Goal: Transaction & Acquisition: Obtain resource

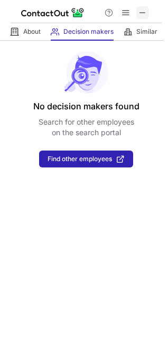
click at [145, 12] on span at bounding box center [142, 12] width 8 height 8
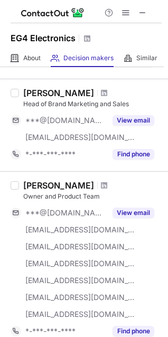
scroll to position [53, 0]
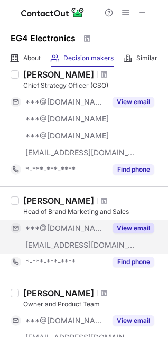
click at [150, 225] on button "View email" at bounding box center [134, 228] width 42 height 11
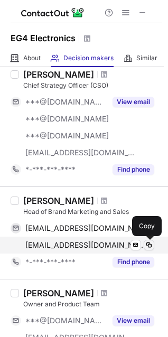
click at [146, 245] on span at bounding box center [149, 245] width 8 height 8
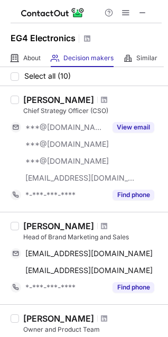
scroll to position [53, 0]
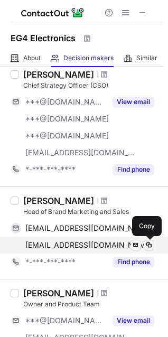
click at [145, 245] on span at bounding box center [149, 245] width 8 height 8
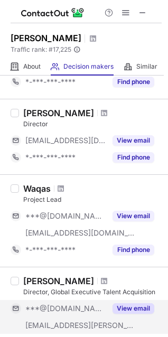
scroll to position [53, 0]
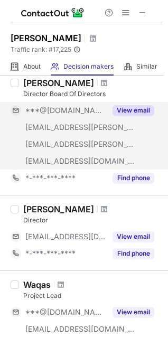
click at [133, 110] on button "View email" at bounding box center [134, 110] width 42 height 11
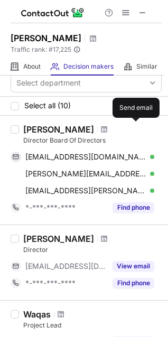
scroll to position [0, 0]
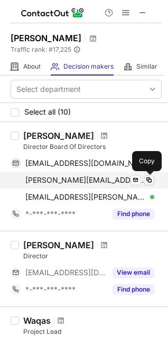
click at [149, 179] on span at bounding box center [149, 180] width 8 height 8
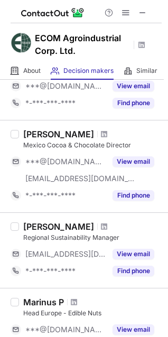
scroll to position [264, 0]
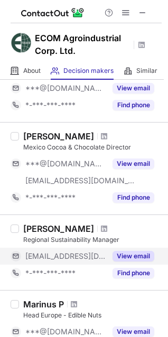
click at [134, 255] on button "View email" at bounding box center [134, 256] width 42 height 11
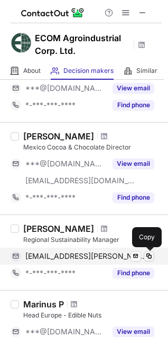
click at [147, 257] on span at bounding box center [149, 256] width 8 height 8
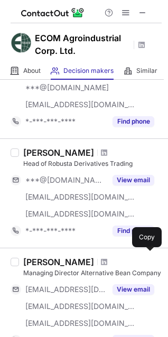
scroll to position [581, 0]
